Goal: Check status

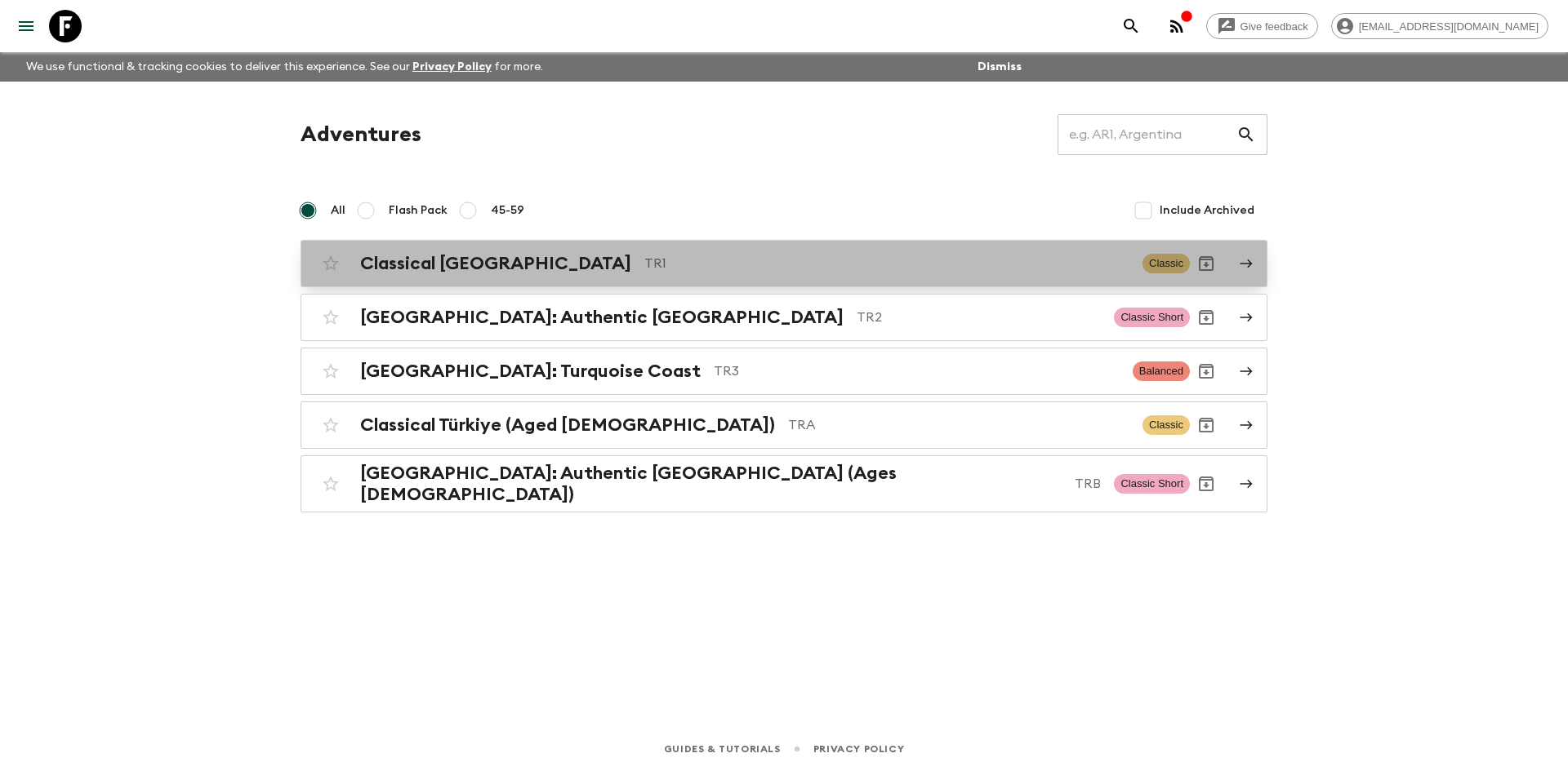
click at [644, 269] on p "TR1" at bounding box center [887, 263] width 485 height 19
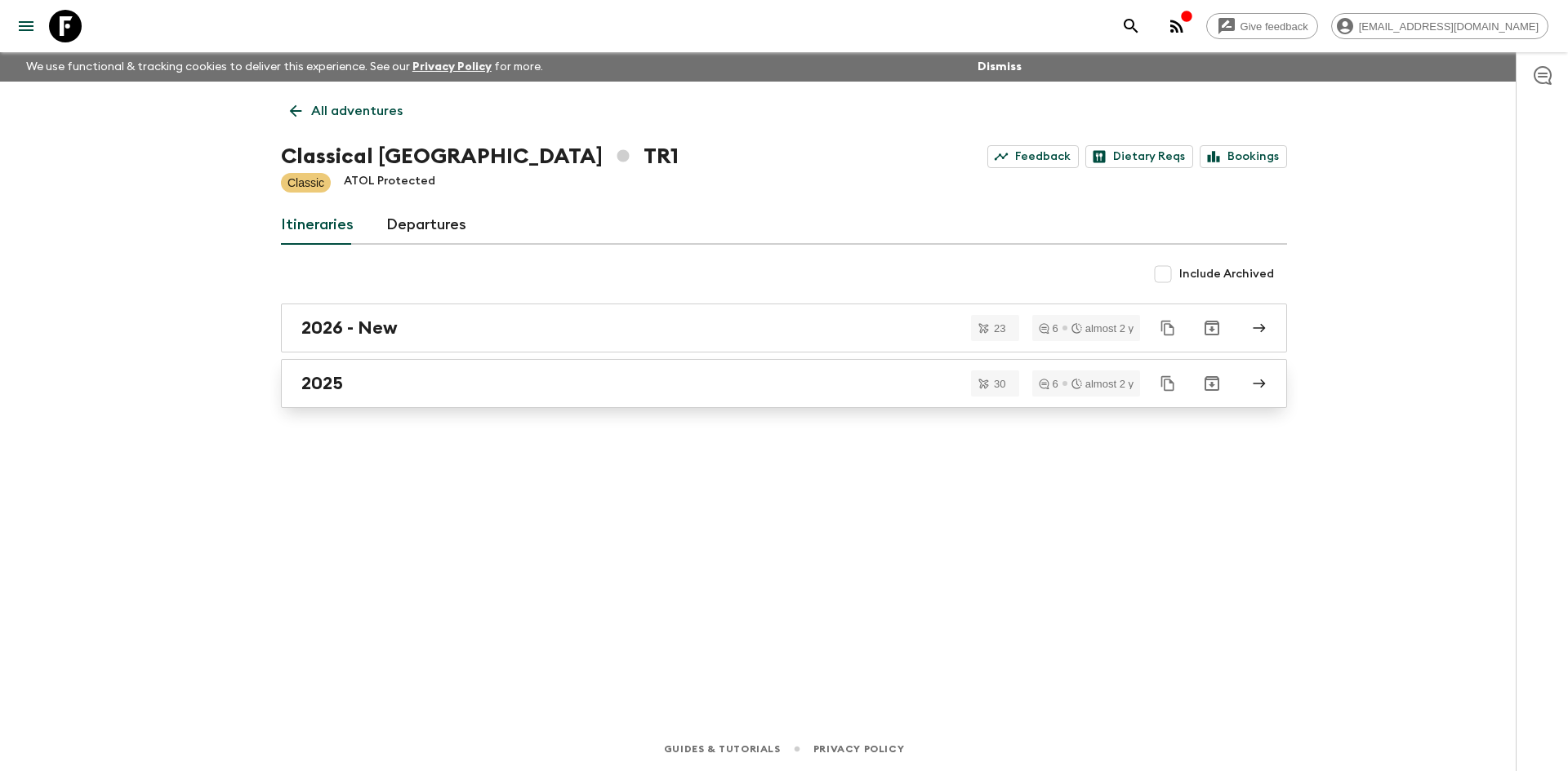
click at [499, 373] on div "2025" at bounding box center [768, 383] width 934 height 21
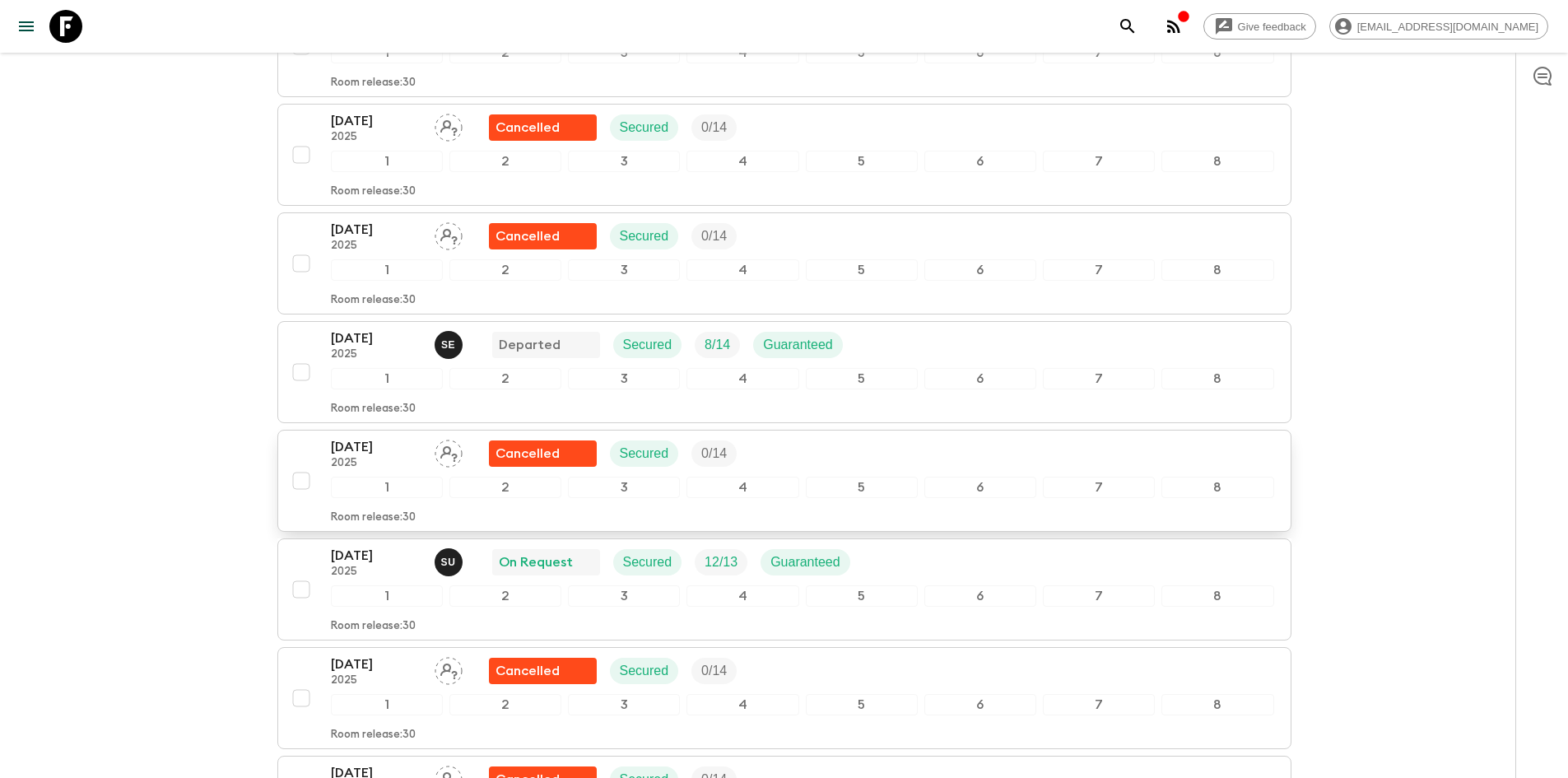
scroll to position [1894, 0]
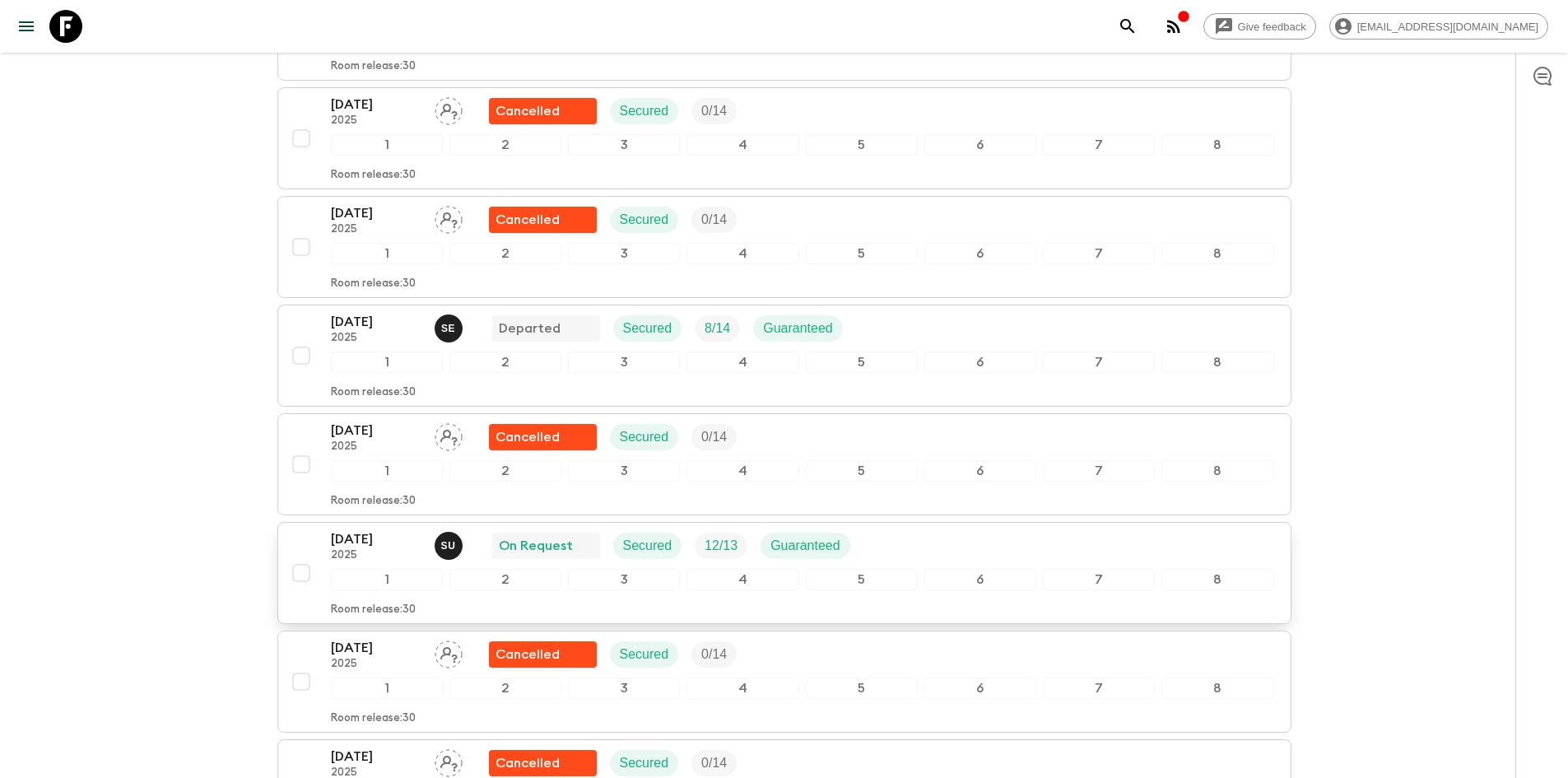
click at [398, 550] on p "2025" at bounding box center [376, 556] width 91 height 14
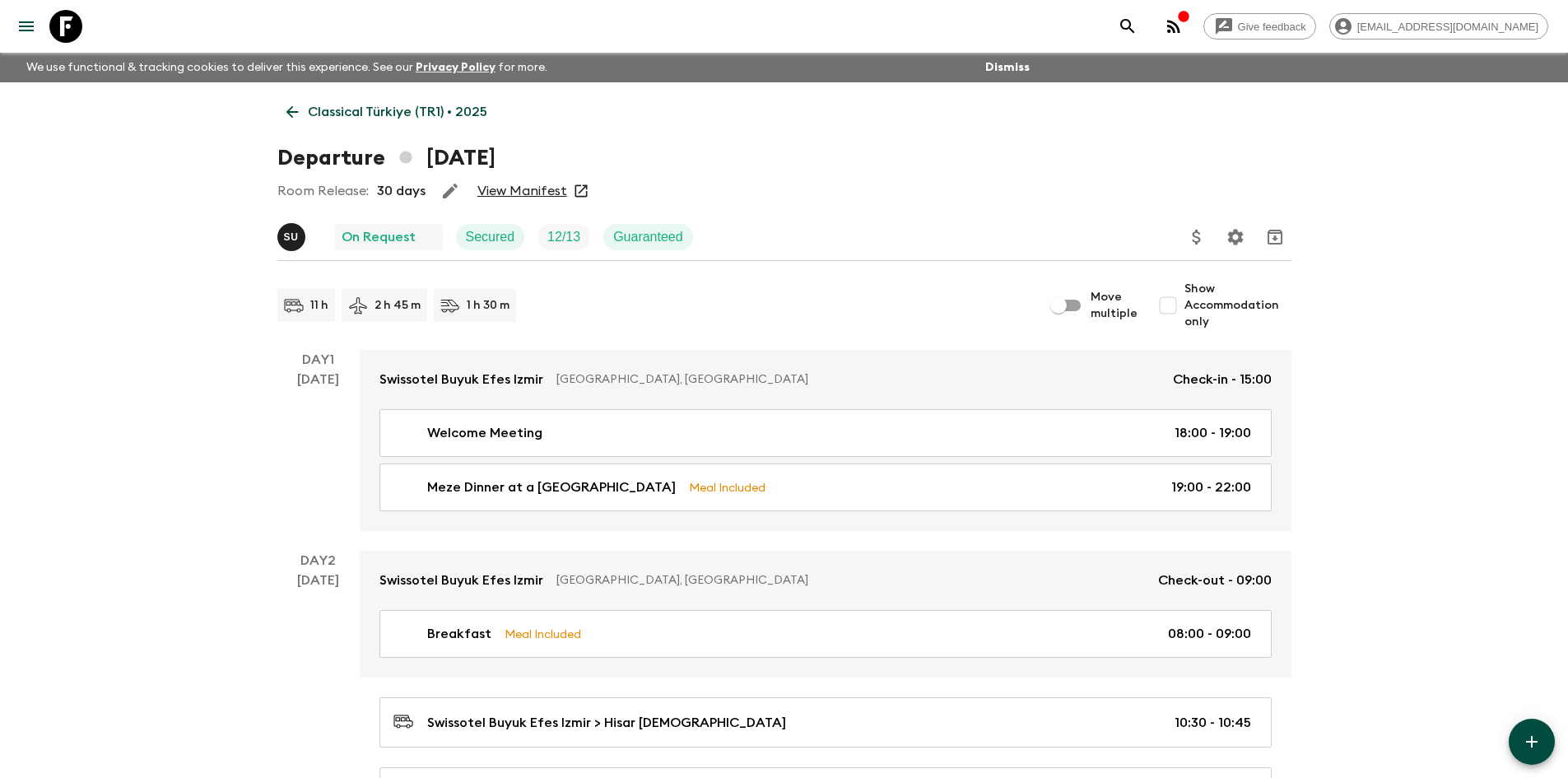
click at [535, 194] on link "View Manifest" at bounding box center [522, 190] width 90 height 16
click at [1190, 19] on icon "button" at bounding box center [1184, 17] width 14 height 14
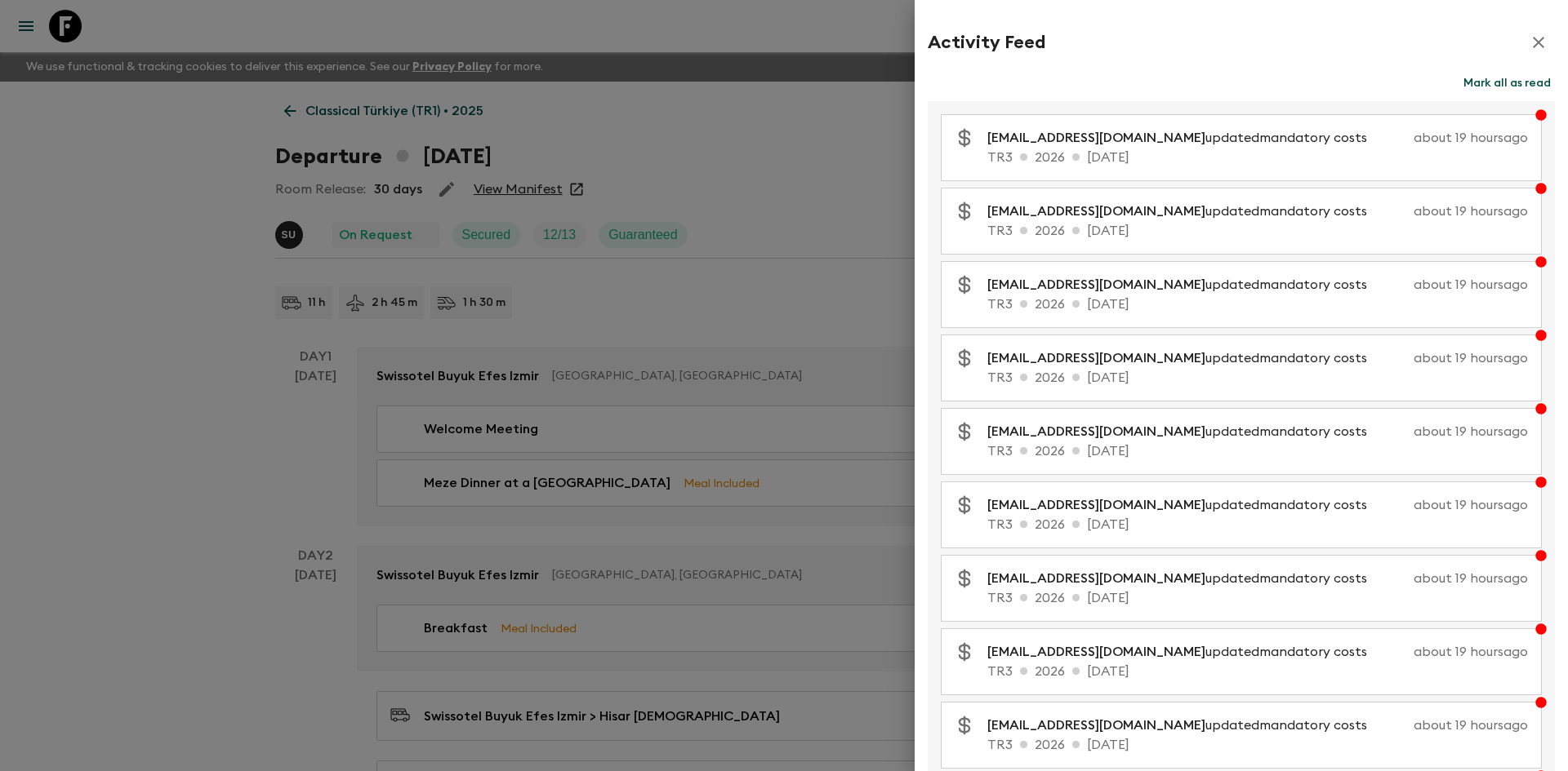
click at [1528, 36] on icon "button" at bounding box center [1538, 42] width 19 height 19
